Goal: Information Seeking & Learning: Learn about a topic

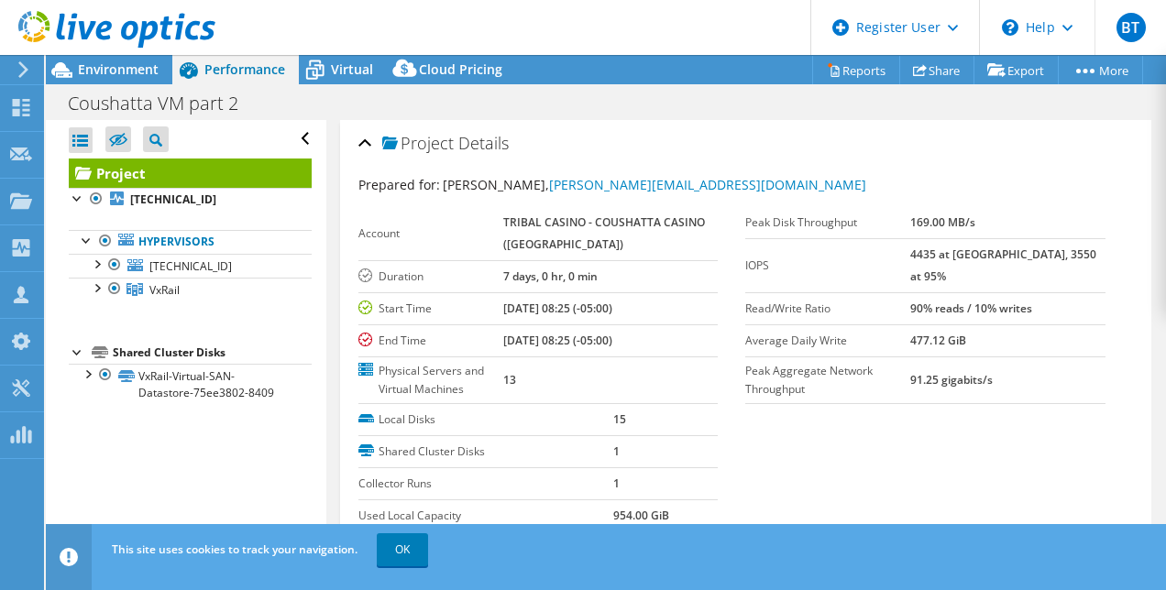
select select "USD"
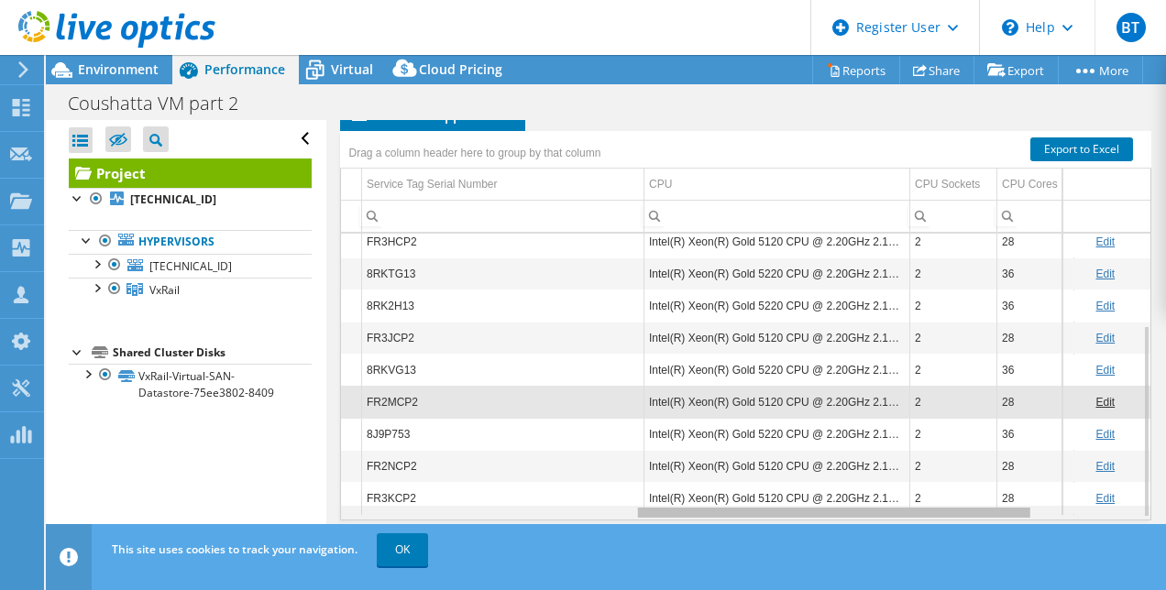
drag, startPoint x: 688, startPoint y: 509, endPoint x: 1004, endPoint y: 552, distance: 318.2
click at [1004, 552] on body "BT Dell User [PERSON_NAME] [PERSON_NAME][EMAIL_ADDRESS][PERSON_NAME][DOMAIN_NAM…" at bounding box center [583, 295] width 1166 height 590
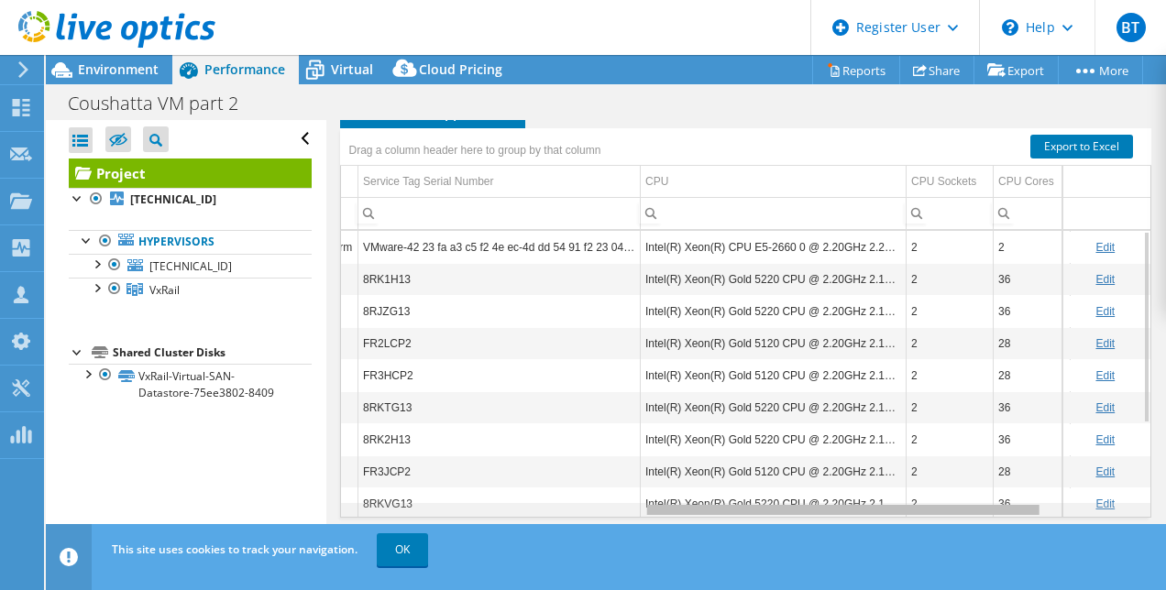
click at [708, 505] on div "Data grid" at bounding box center [842, 510] width 392 height 10
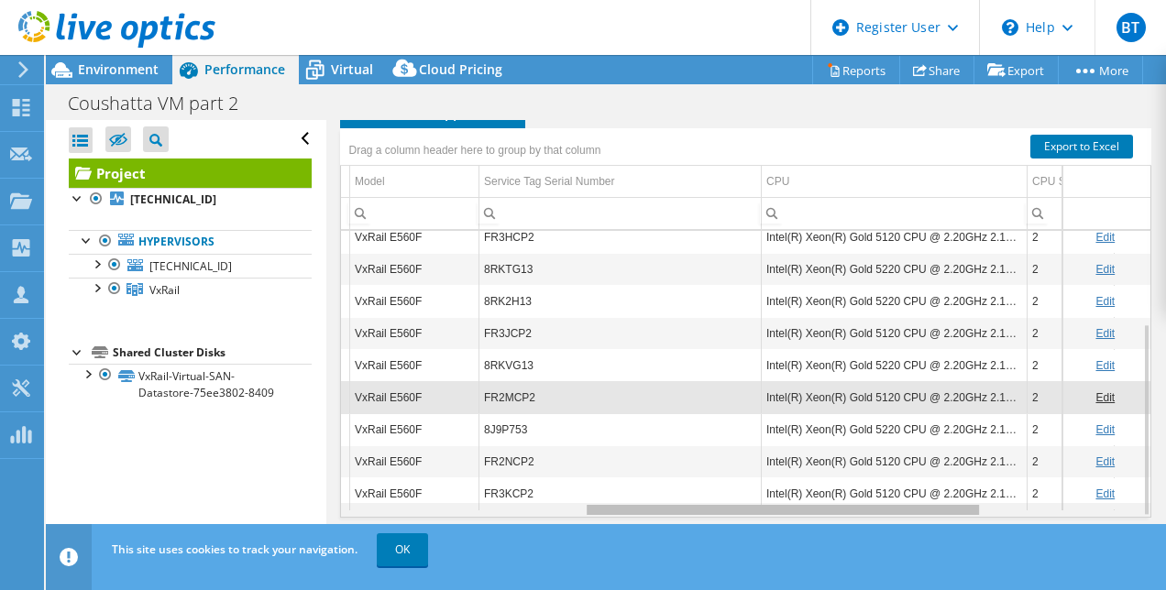
drag, startPoint x: 902, startPoint y: 506, endPoint x: 877, endPoint y: 492, distance: 28.3
click at [877, 492] on body "BT Dell User [PERSON_NAME] [PERSON_NAME][EMAIL_ADDRESS][PERSON_NAME][DOMAIN_NAM…" at bounding box center [583, 295] width 1166 height 590
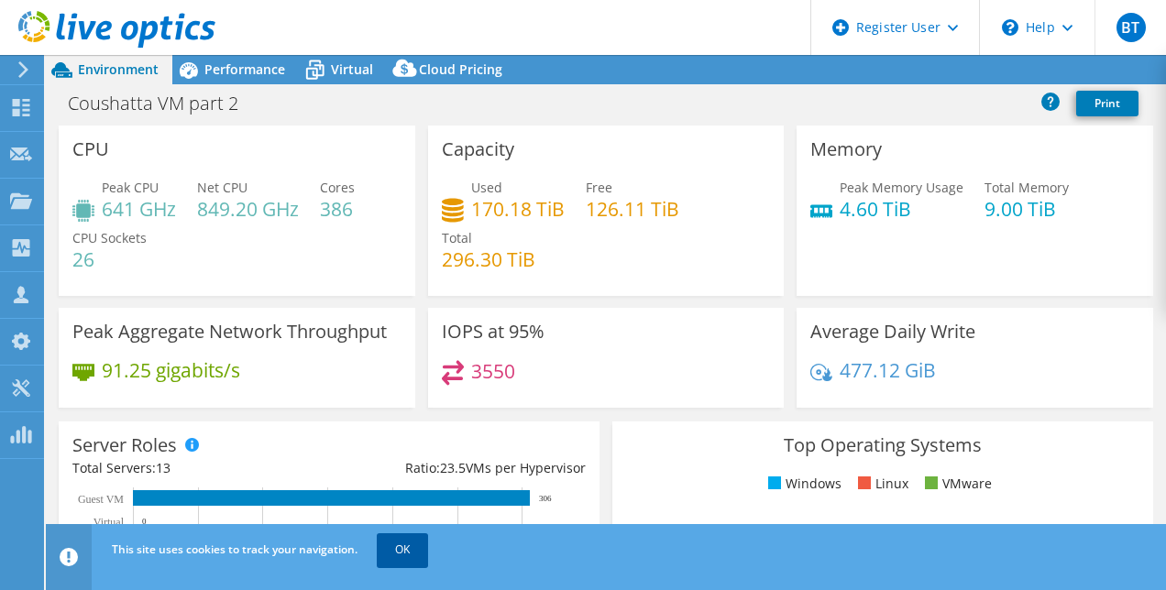
click at [425, 543] on link "OK" at bounding box center [402, 549] width 51 height 33
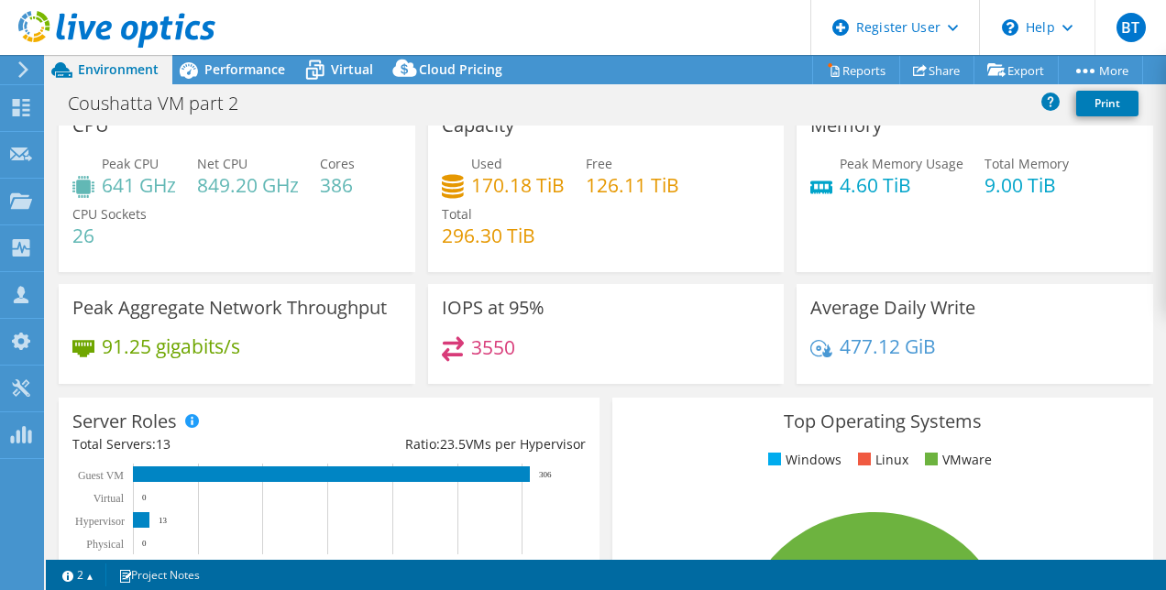
scroll to position [23, 0]
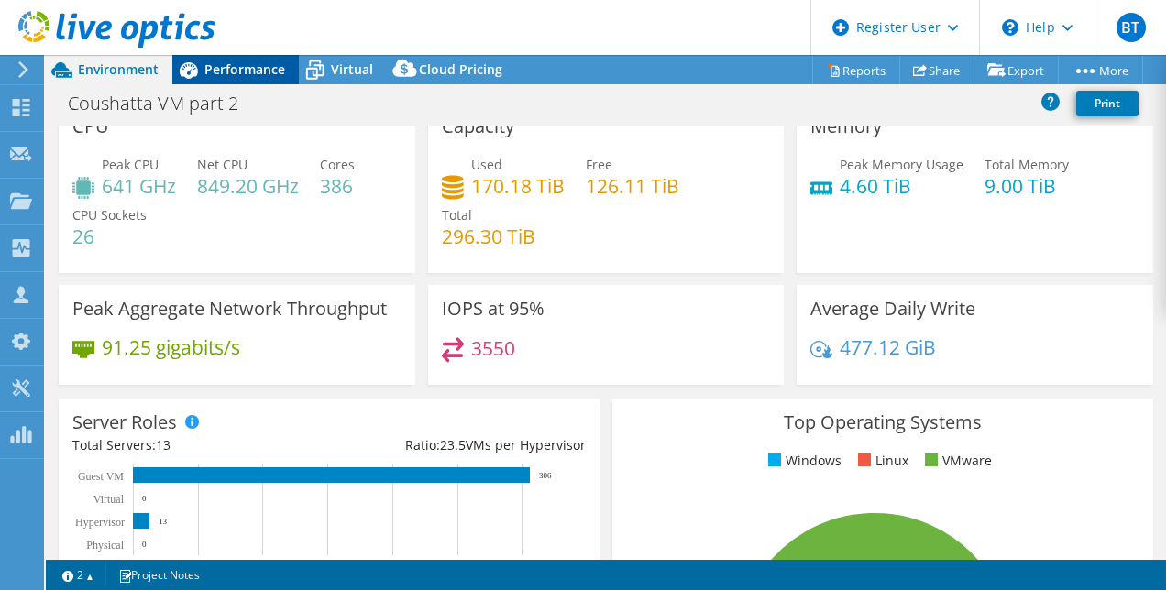
click at [264, 73] on span "Performance" at bounding box center [244, 68] width 81 height 17
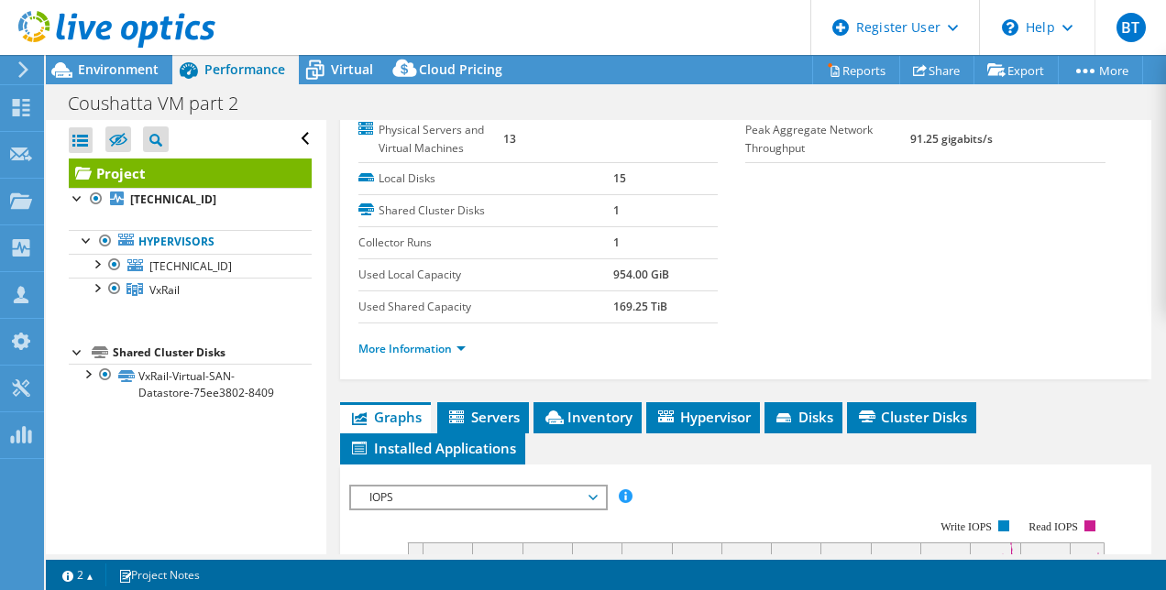
scroll to position [240, 0]
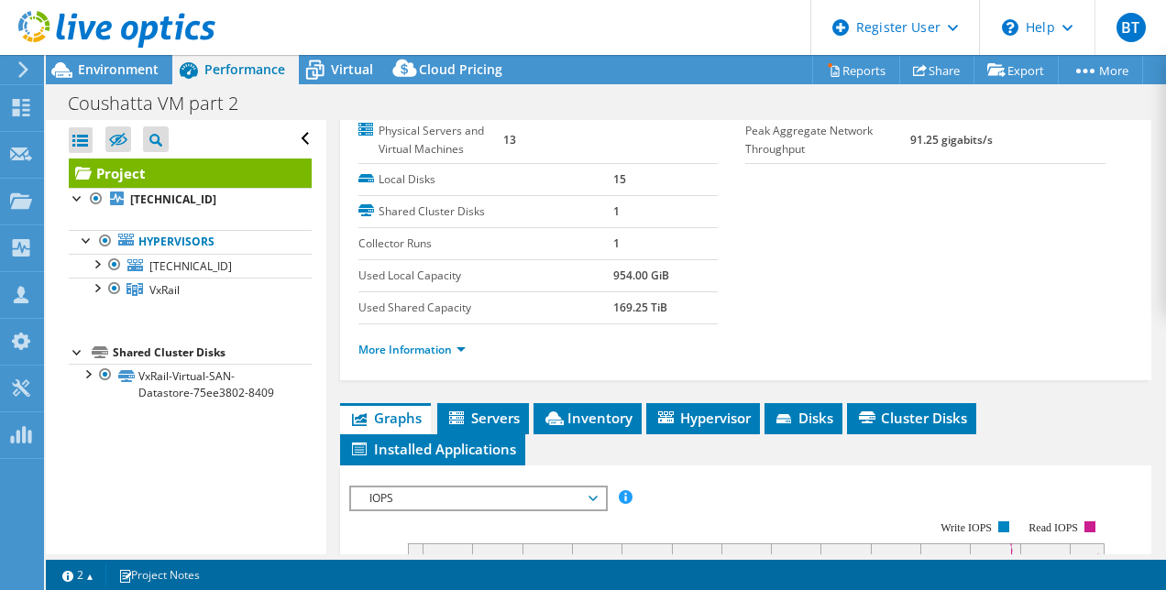
click at [501, 417] on span "Servers" at bounding box center [482, 418] width 73 height 18
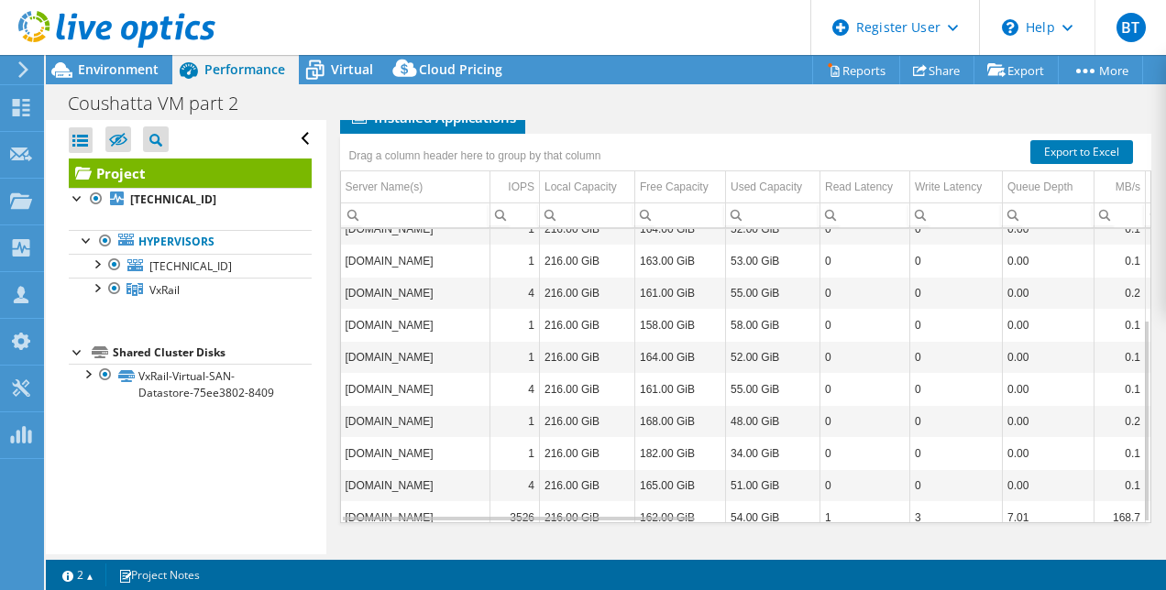
scroll to position [578, 0]
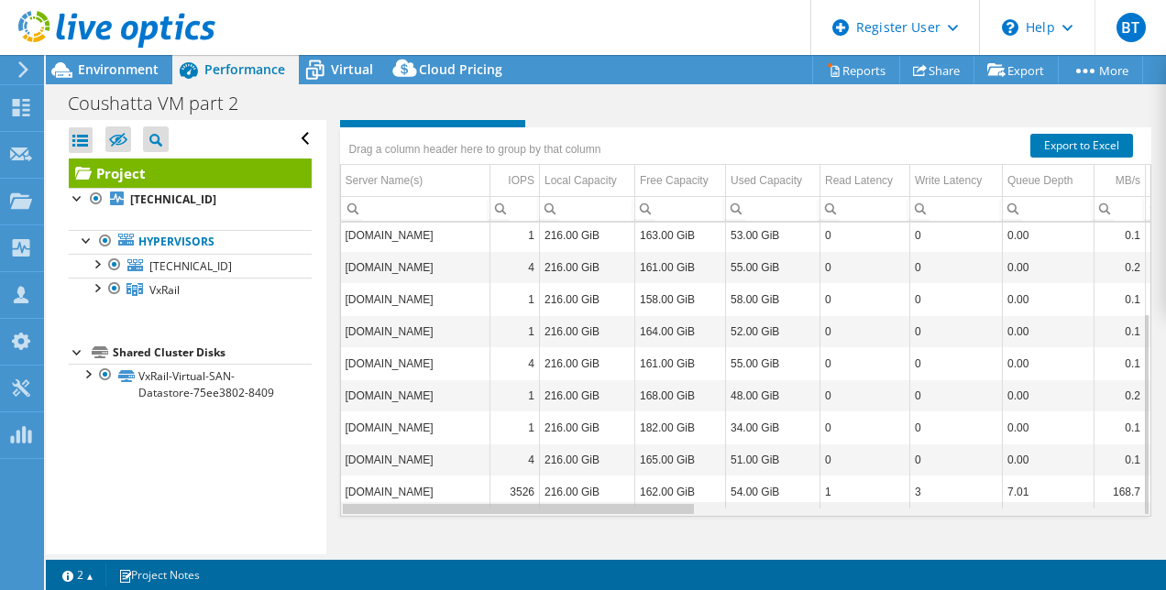
click at [672, 511] on div "Data grid" at bounding box center [518, 509] width 351 height 10
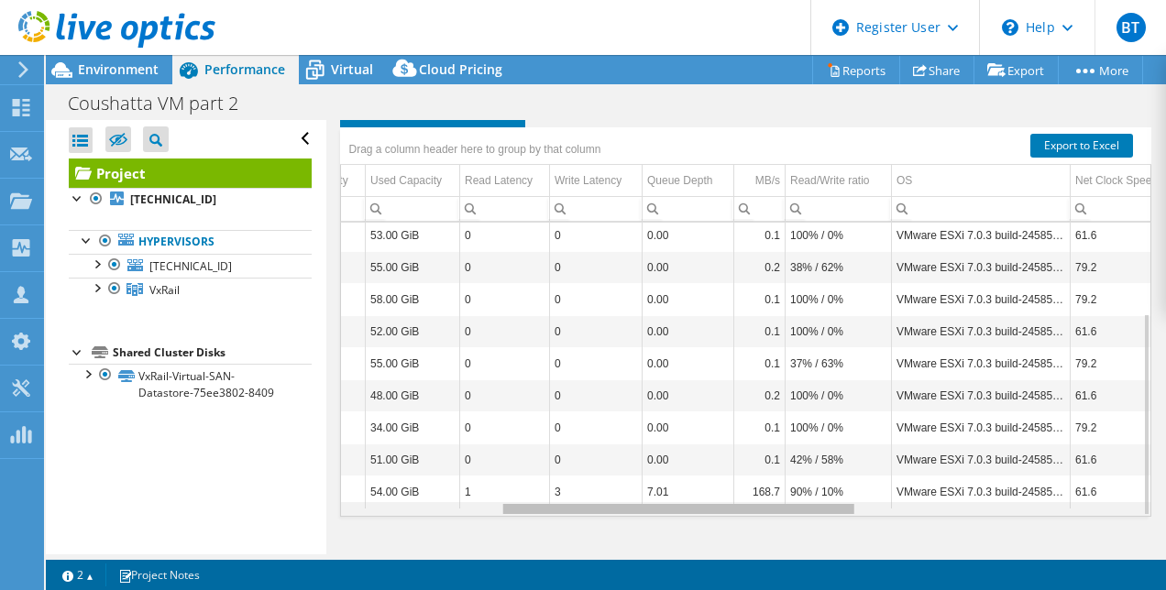
scroll to position [0, 0]
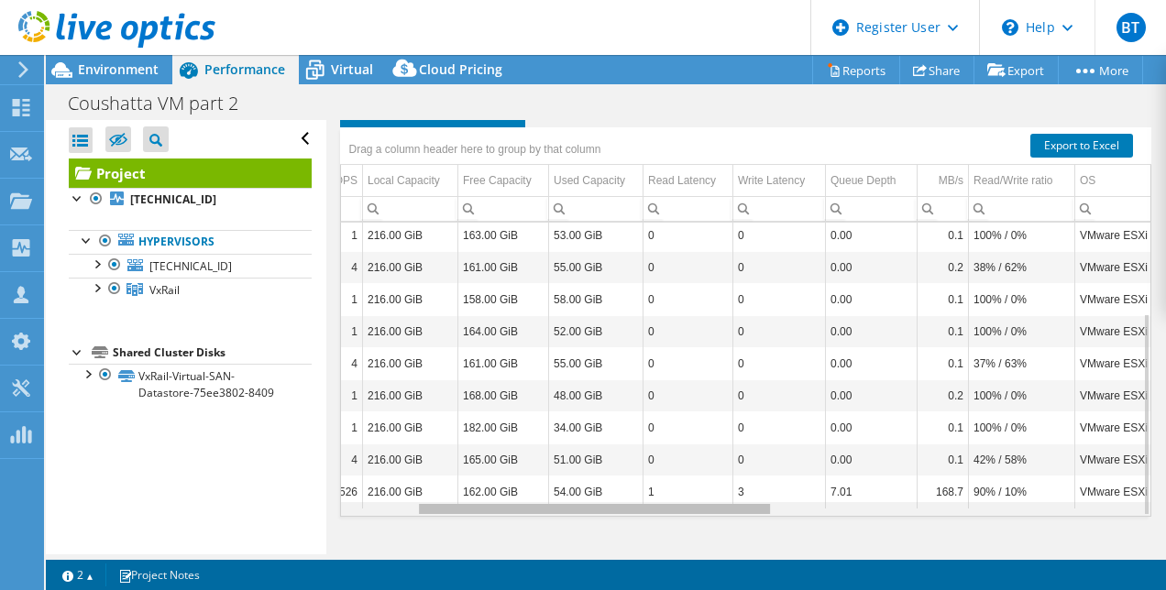
drag, startPoint x: 672, startPoint y: 511, endPoint x: 735, endPoint y: 557, distance: 78.6
click at [735, 557] on body "BT Dell User Breana Thibodeaux Breana.Thibodeaux@Dell.com Dell My Profile Log O…" at bounding box center [583, 295] width 1166 height 590
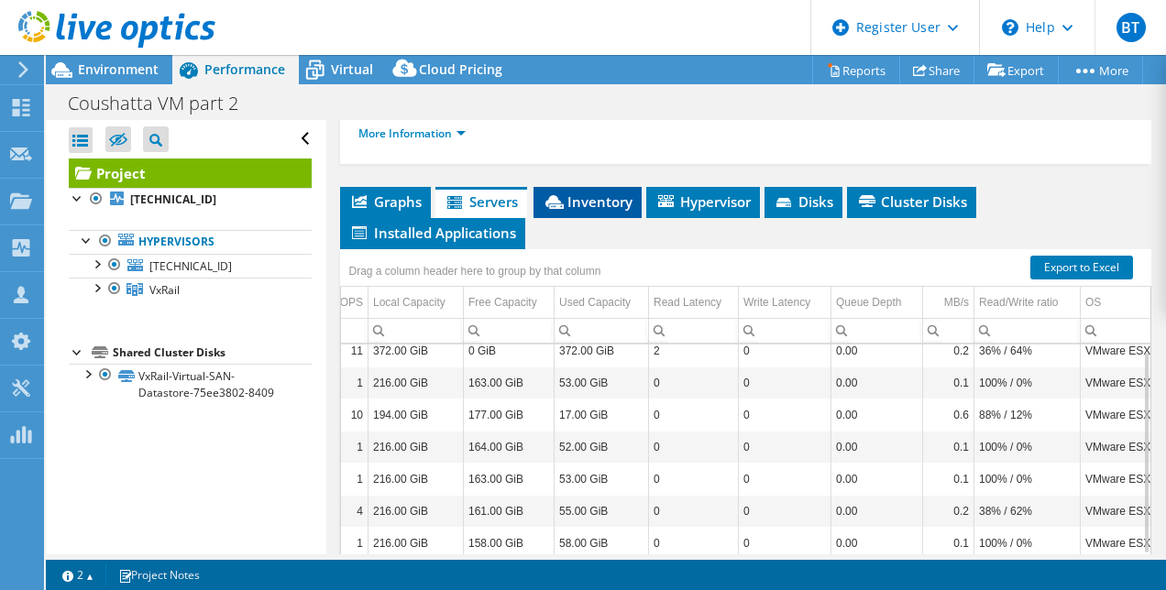
click at [601, 207] on span "Inventory" at bounding box center [588, 201] width 90 height 18
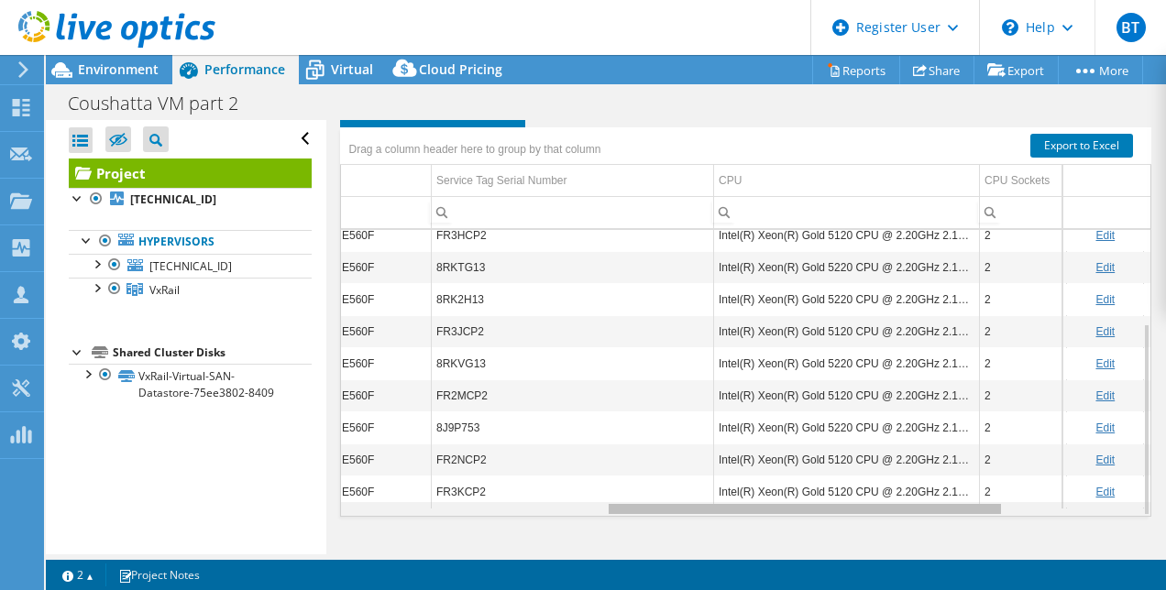
drag, startPoint x: 651, startPoint y: 503, endPoint x: 929, endPoint y: 569, distance: 286.3
click at [929, 569] on body "BT Dell User Breana Thibodeaux Breana.Thibodeaux@Dell.com Dell My Profile Log O…" at bounding box center [583, 295] width 1166 height 590
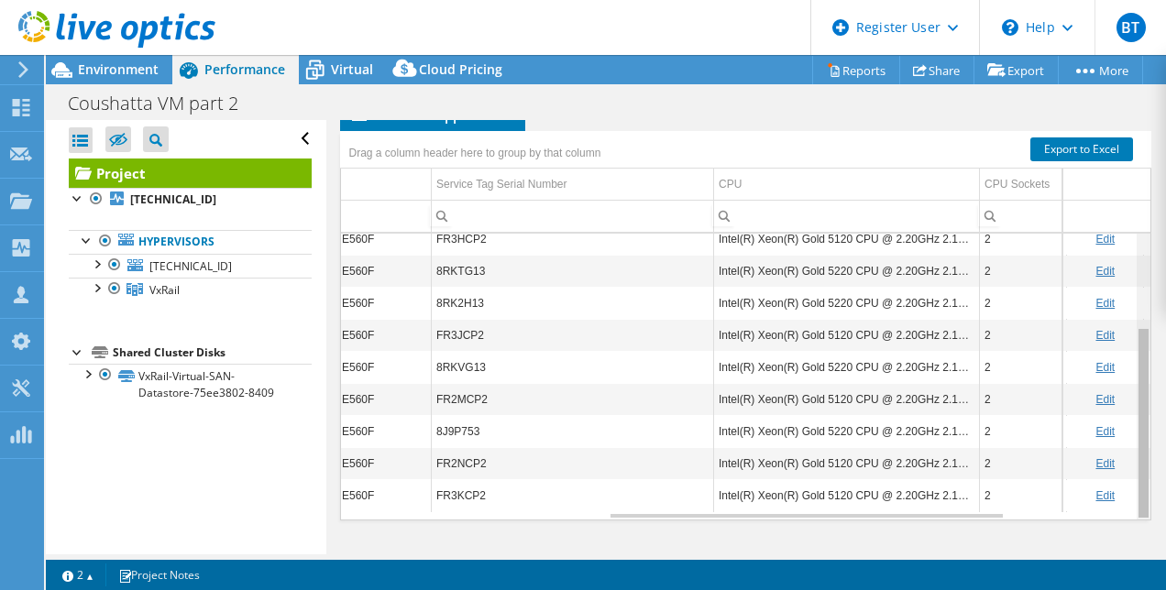
drag, startPoint x: 1131, startPoint y: 289, endPoint x: 1140, endPoint y: 468, distance: 179.9
click at [1140, 468] on body "BT Dell User Breana Thibodeaux Breana.Thibodeaux@Dell.com Dell My Profile Log O…" at bounding box center [583, 295] width 1166 height 590
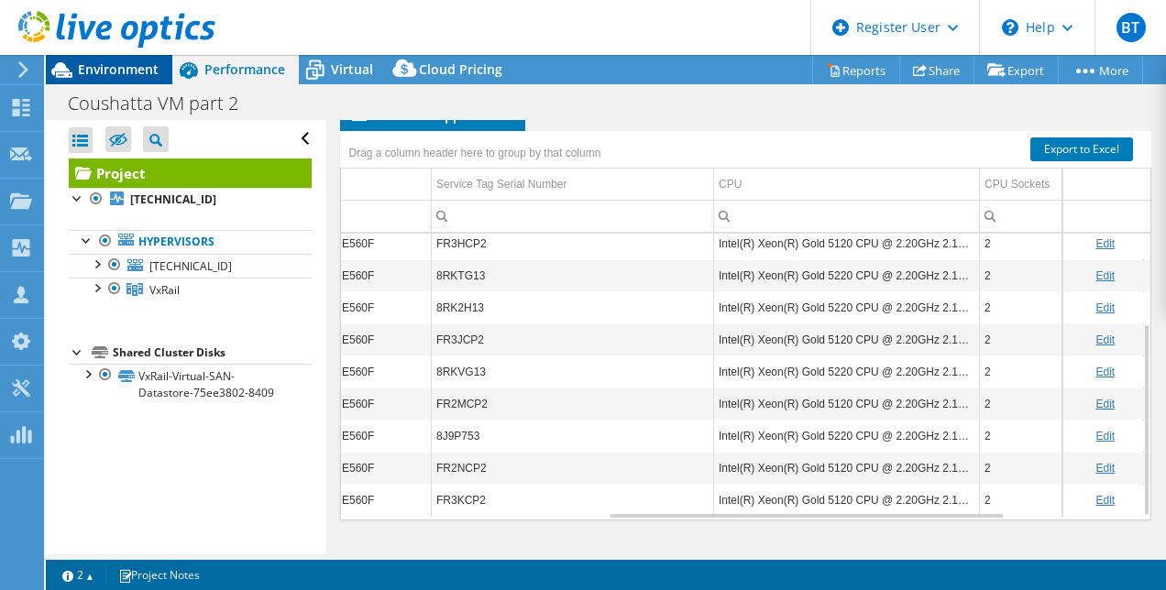
click at [131, 68] on span "Environment" at bounding box center [118, 68] width 81 height 17
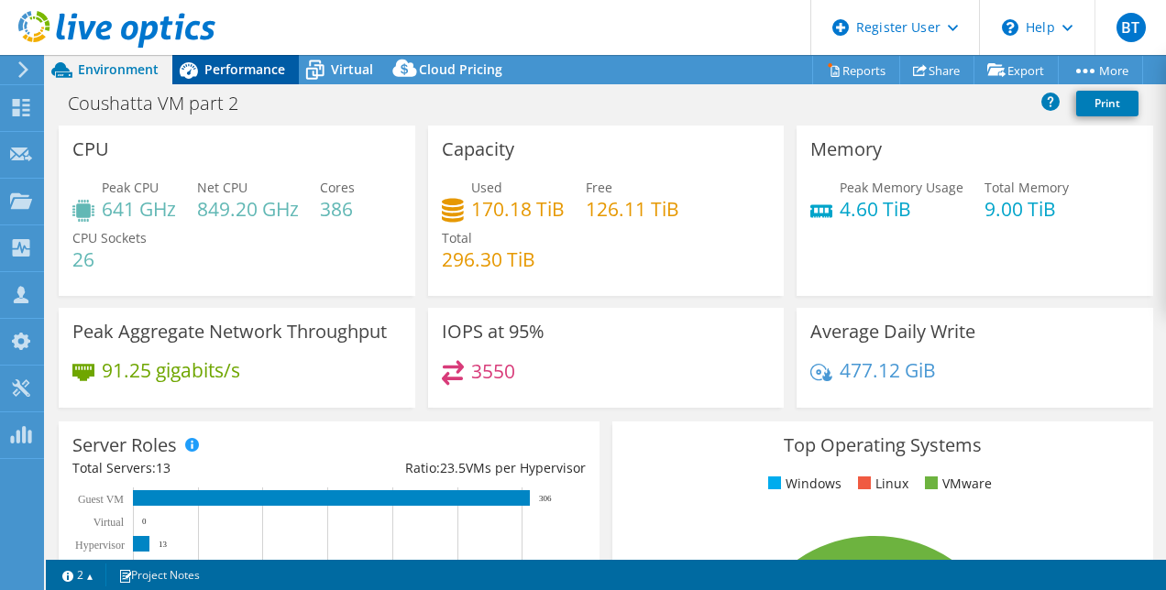
click at [249, 59] on div "Performance" at bounding box center [235, 69] width 126 height 29
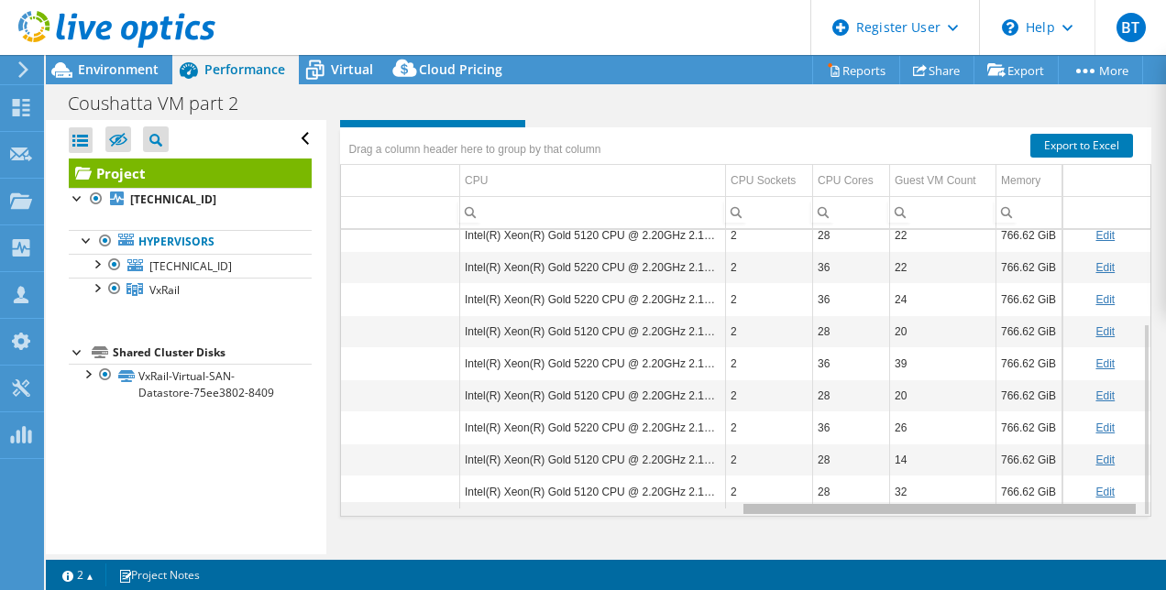
scroll to position [0, 807]
drag, startPoint x: 699, startPoint y: 508, endPoint x: 867, endPoint y: 637, distance: 211.7
click at [867, 589] on html "BT Dell User Breana Thibodeaux Breana.Thibodeaux@Dell.com Dell My Profile Log O…" at bounding box center [583, 295] width 1166 height 590
